Goal: Task Accomplishment & Management: Manage account settings

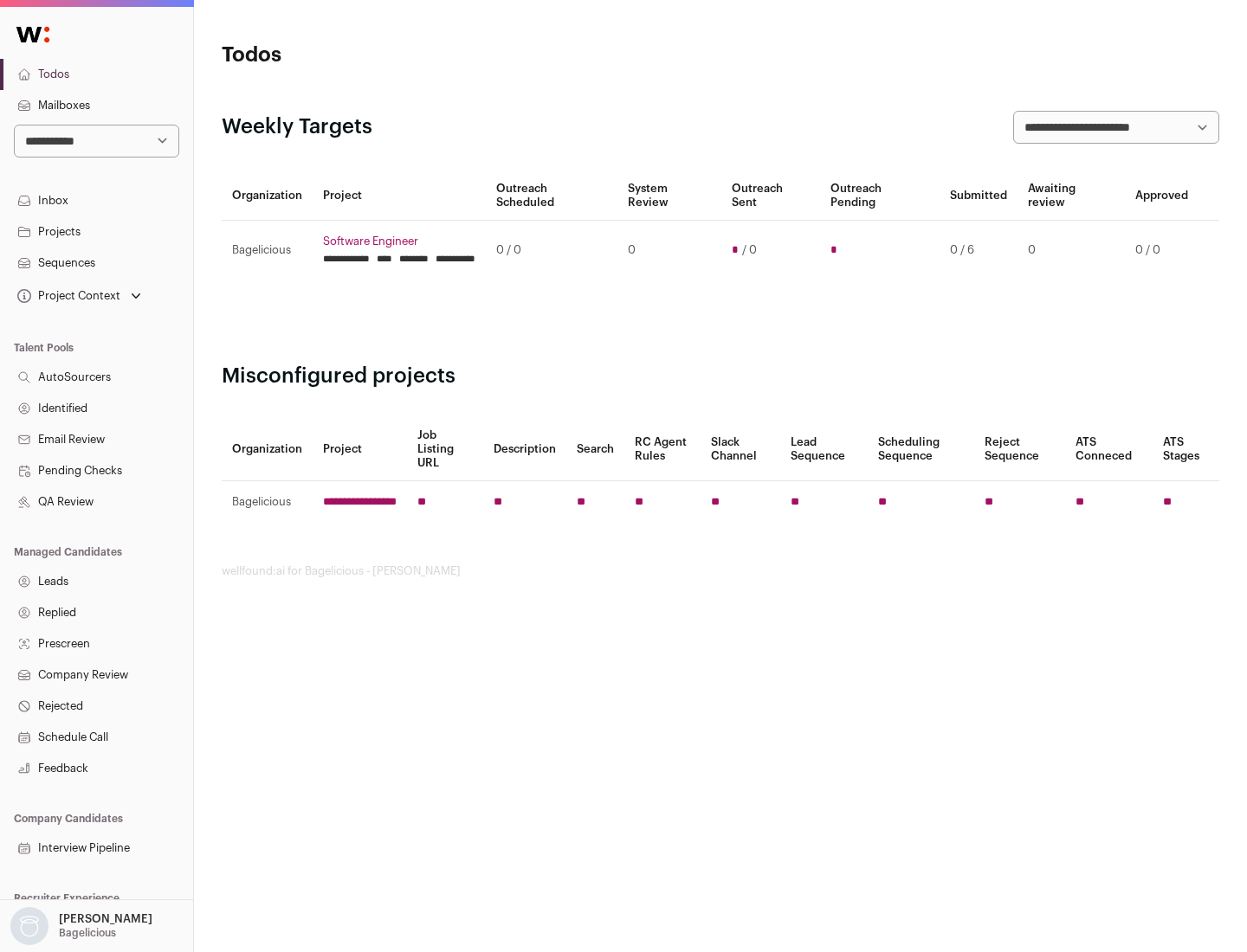
click at [96, 231] on link "Projects" at bounding box center [97, 232] width 193 height 31
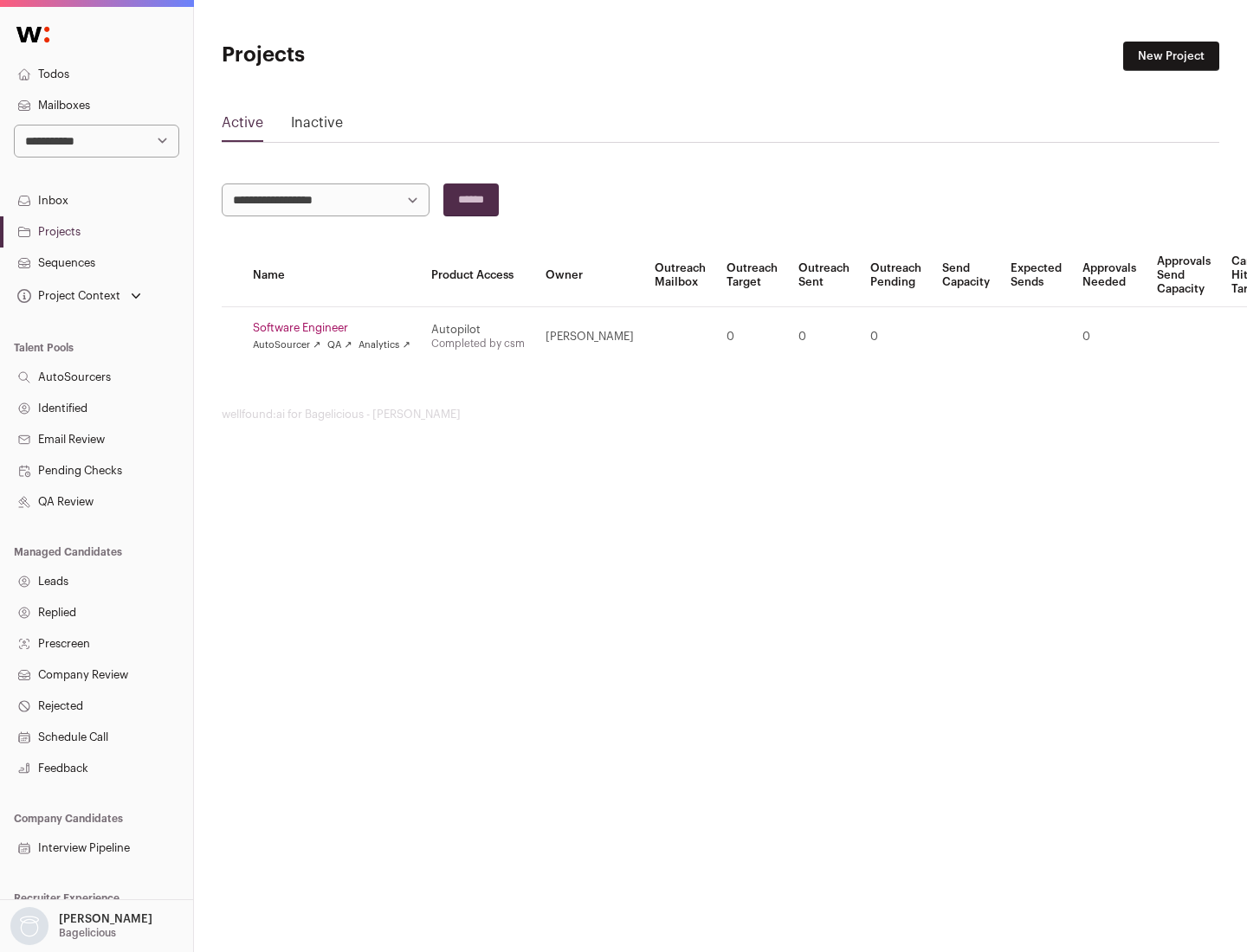
click at [336, 328] on link "Software Engineer" at bounding box center [332, 328] width 158 height 14
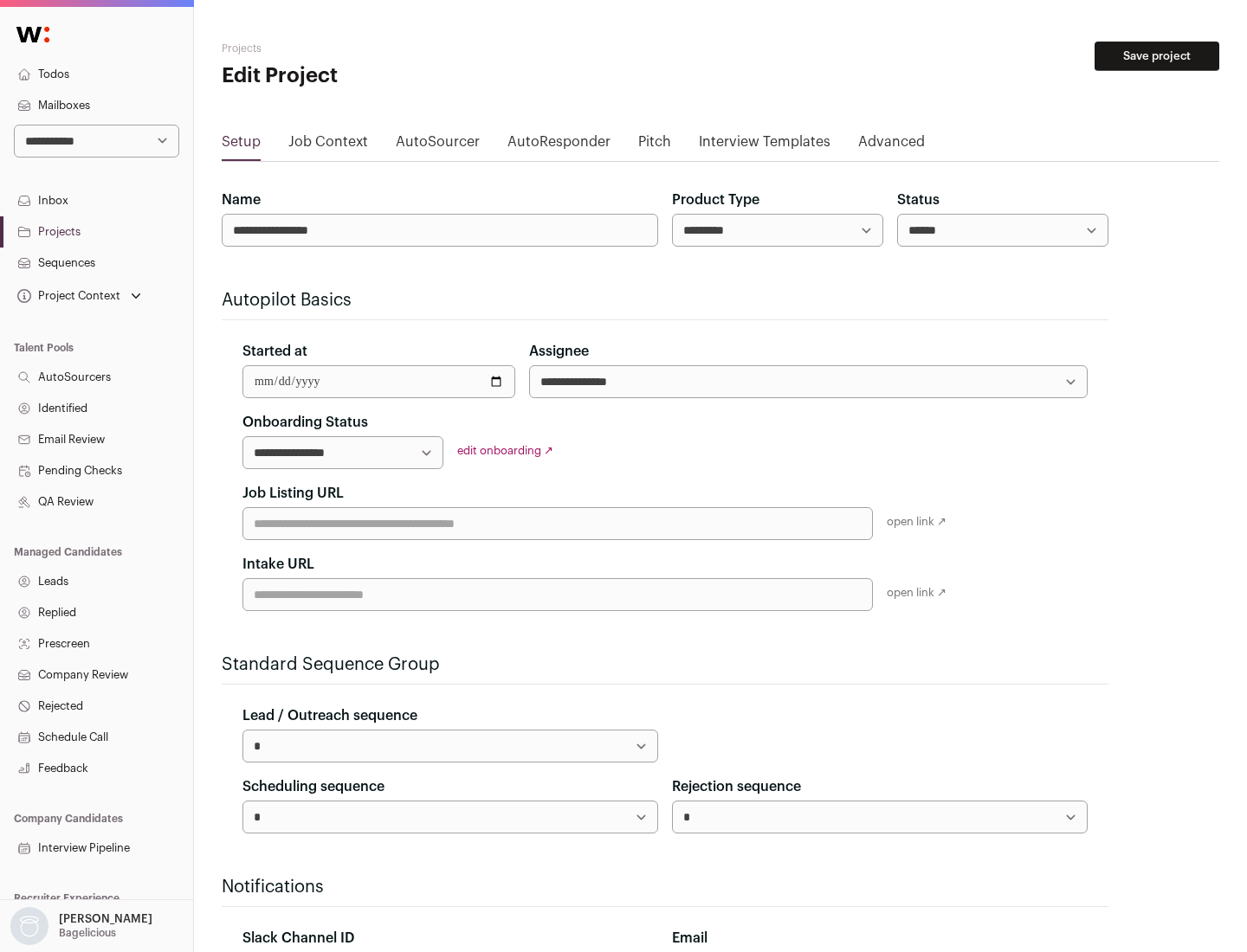
click at [1156, 56] on button "Save project" at bounding box center [1156, 56] width 125 height 29
